Goal: Transaction & Acquisition: Purchase product/service

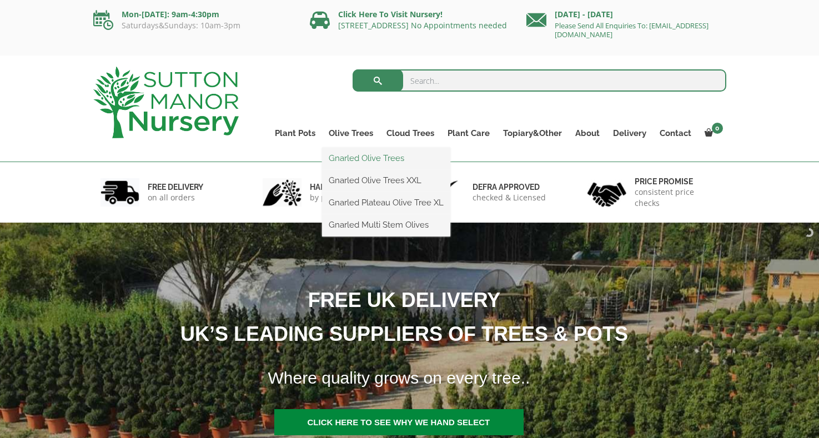
click at [371, 159] on link "Gnarled Olive Trees" at bounding box center [386, 158] width 128 height 17
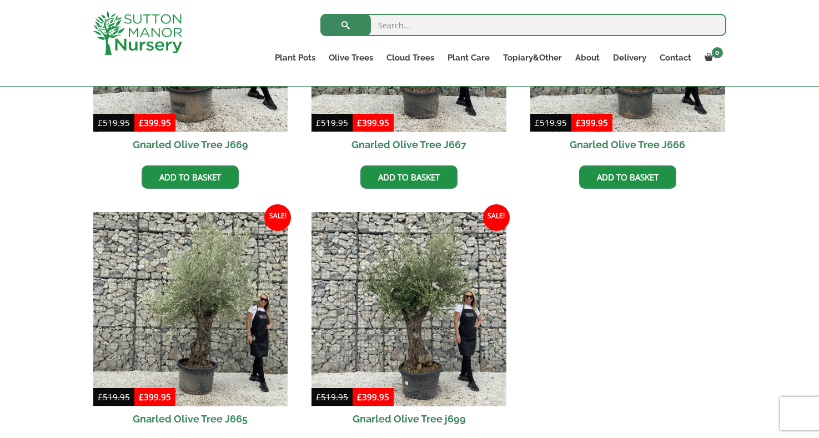
scroll to position [1111, 0]
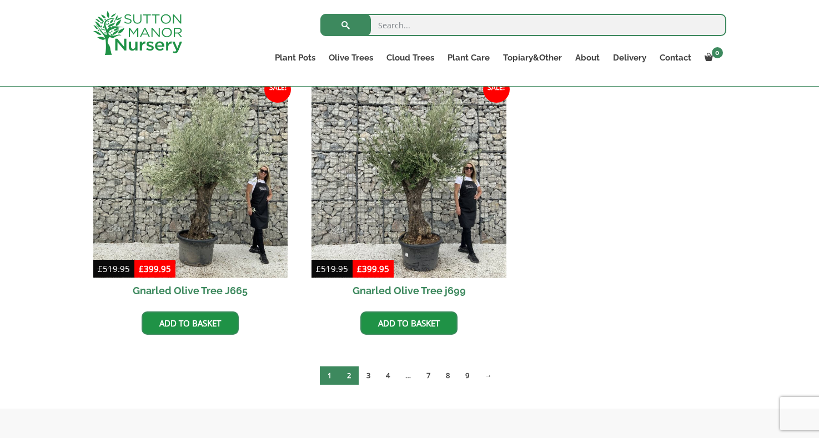
click at [349, 373] on link "2" at bounding box center [348, 376] width 19 height 18
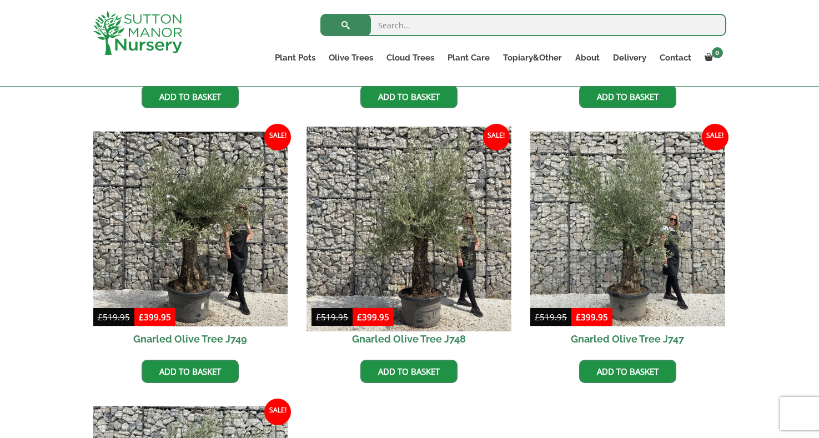
scroll to position [777, 0]
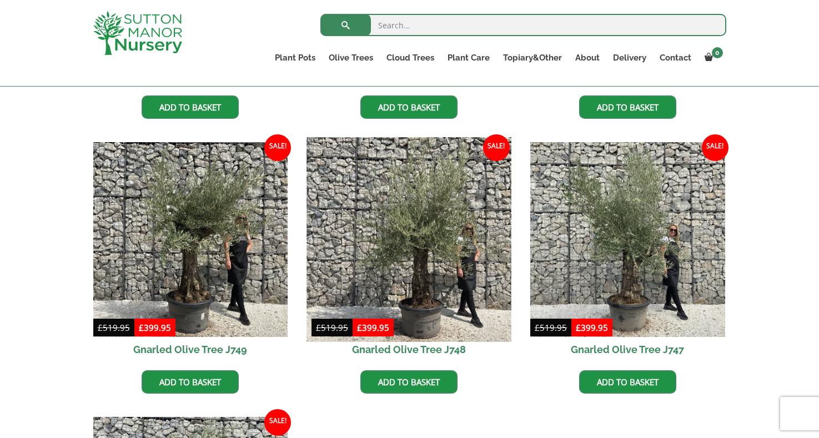
click at [460, 244] on img at bounding box center [409, 239] width 204 height 204
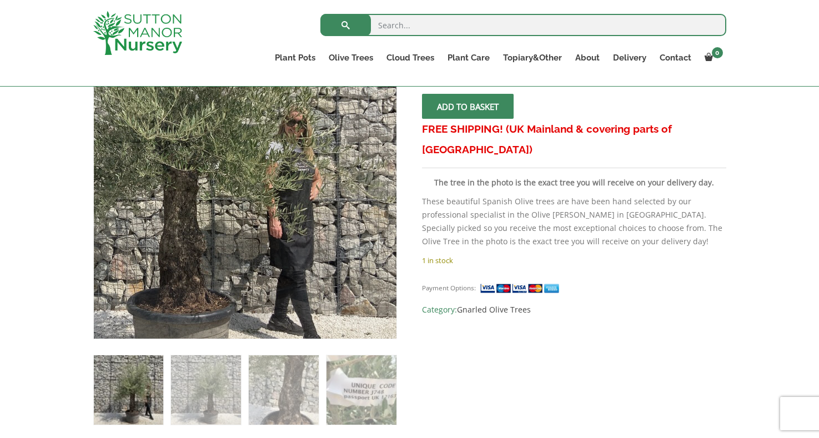
scroll to position [222, 0]
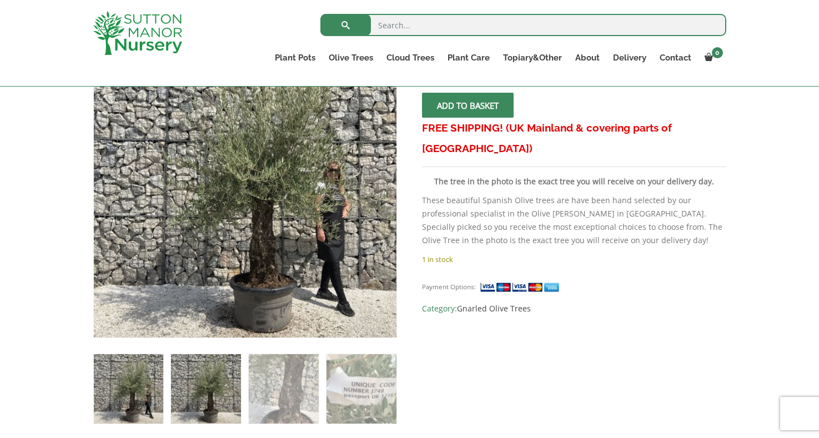
click at [212, 392] on img at bounding box center [205, 388] width 69 height 69
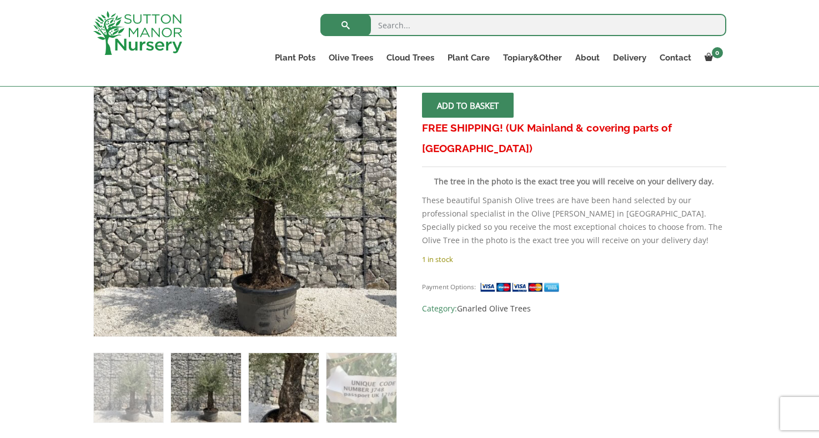
click at [292, 396] on img at bounding box center [283, 387] width 69 height 69
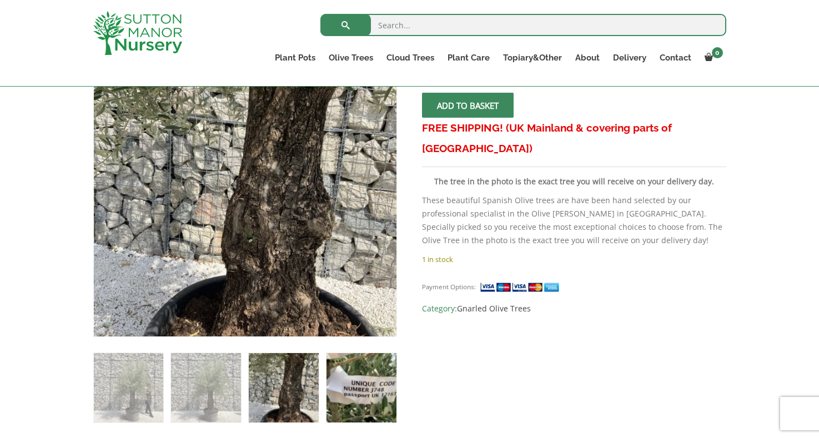
click at [345, 393] on img at bounding box center [361, 387] width 69 height 69
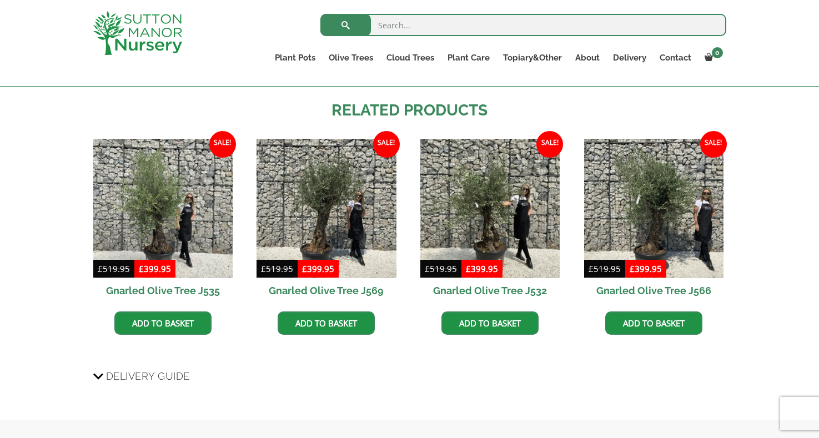
scroll to position [777, 0]
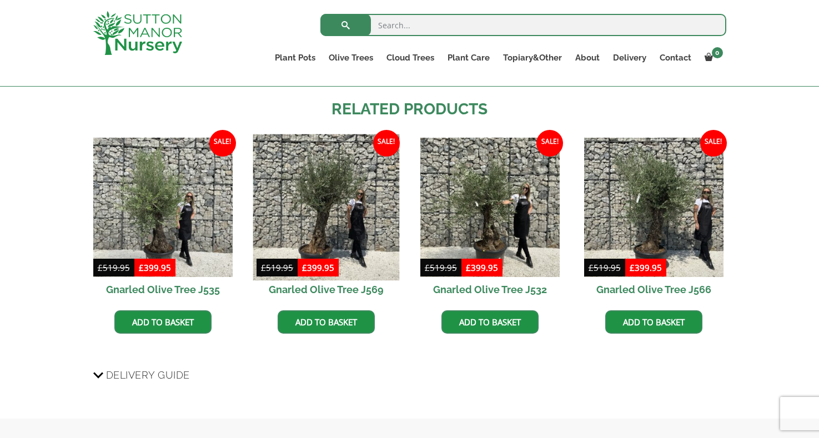
click at [335, 203] on img at bounding box center [326, 207] width 147 height 147
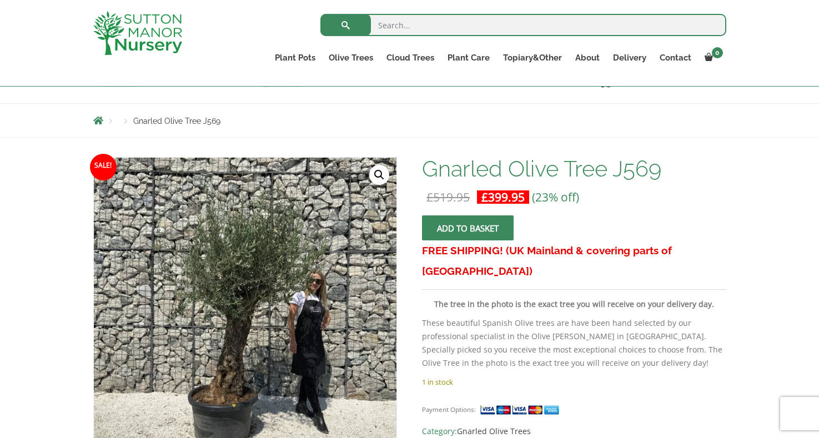
scroll to position [167, 0]
